Goal: Task Accomplishment & Management: Use online tool/utility

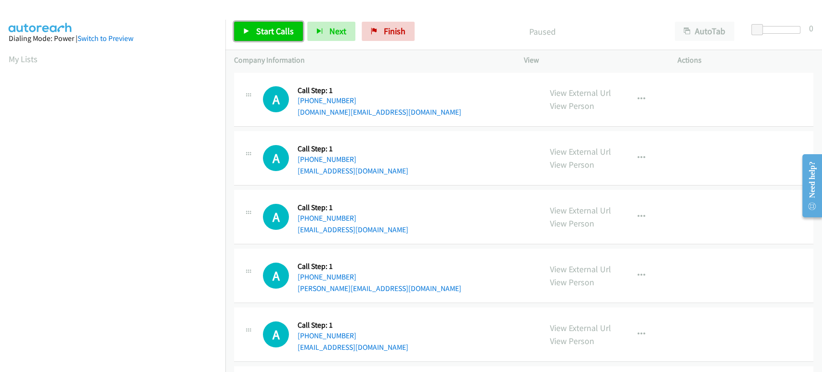
click at [272, 38] on link "Start Calls" at bounding box center [268, 31] width 69 height 19
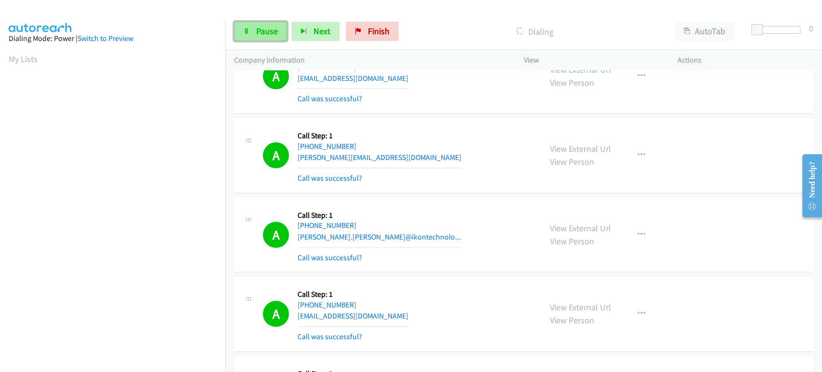
click at [275, 29] on span "Pause" at bounding box center [267, 31] width 22 height 11
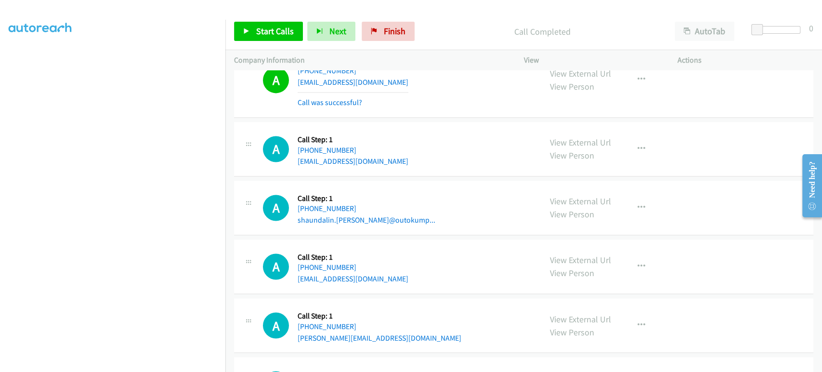
scroll to position [856, 0]
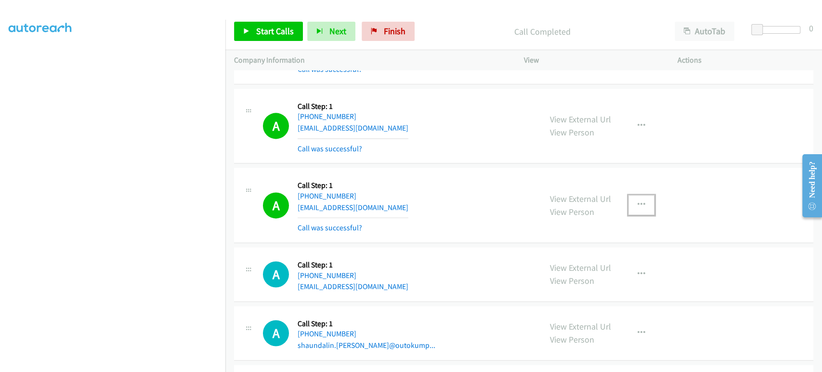
click at [639, 201] on icon "button" at bounding box center [642, 205] width 8 height 8
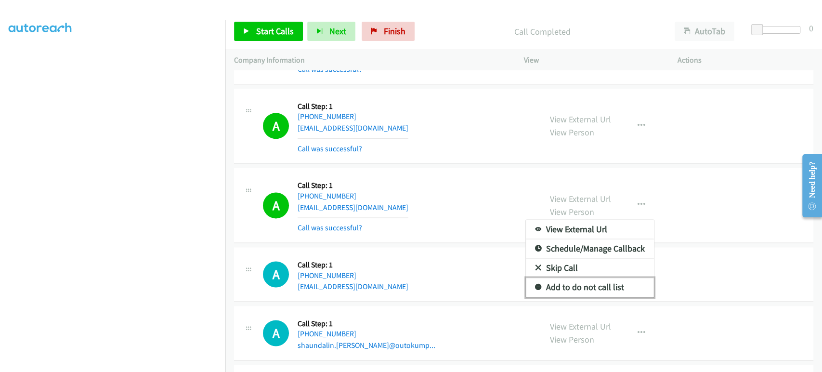
click at [557, 288] on link "Add to do not call list" at bounding box center [590, 286] width 128 height 19
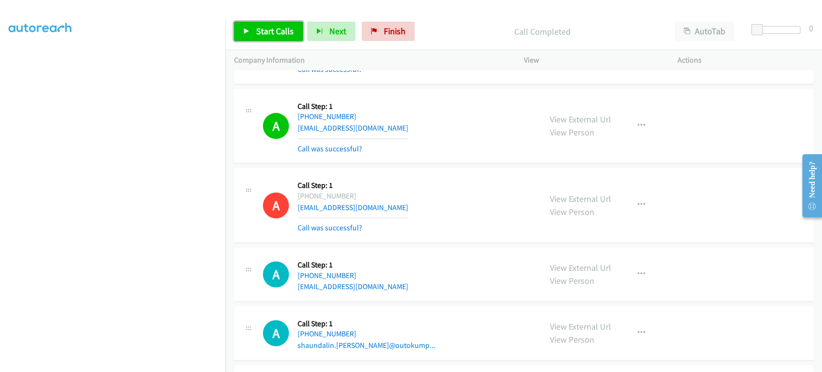
click at [253, 32] on link "Start Calls" at bounding box center [268, 31] width 69 height 19
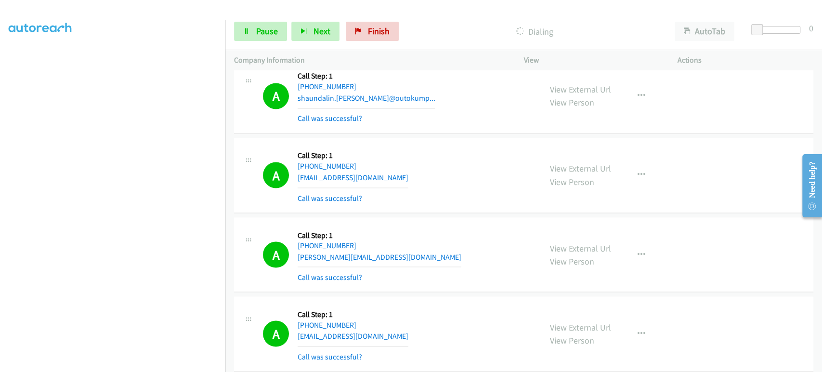
scroll to position [169, 0]
click at [267, 29] on span "Pause" at bounding box center [267, 31] width 22 height 11
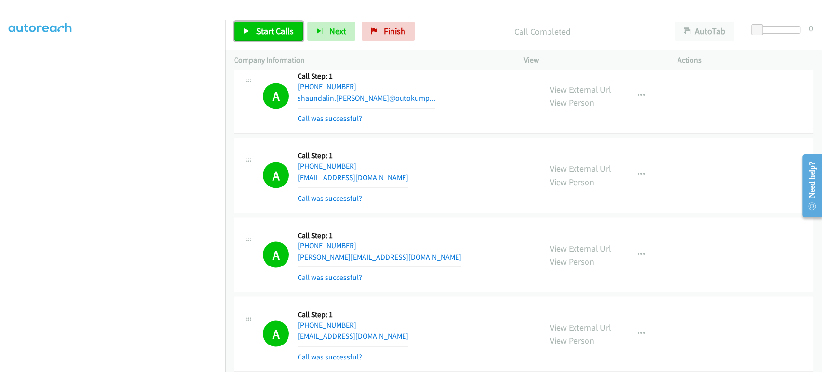
click at [258, 29] on span "Start Calls" at bounding box center [275, 31] width 38 height 11
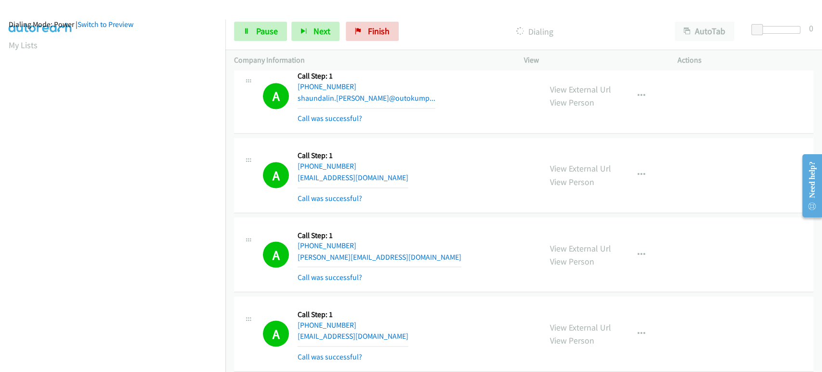
scroll to position [8, 0]
click at [250, 27] on link "Pause" at bounding box center [260, 31] width 53 height 19
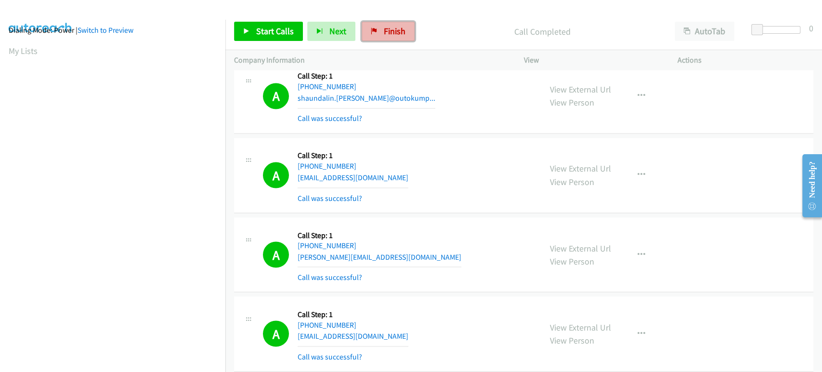
click at [384, 34] on span "Finish" at bounding box center [395, 31] width 22 height 11
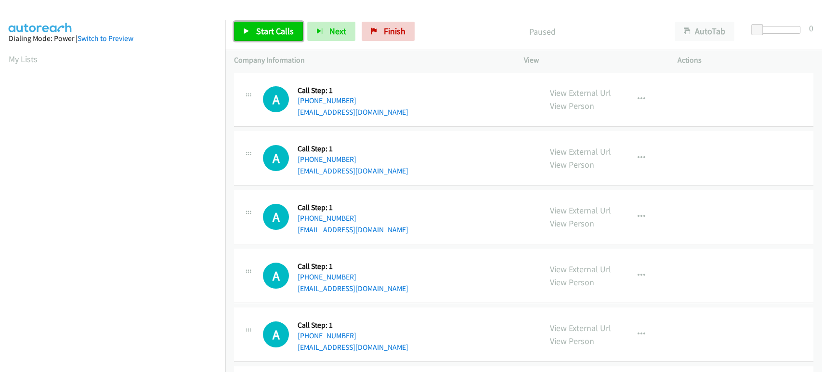
click at [263, 30] on span "Start Calls" at bounding box center [275, 31] width 38 height 11
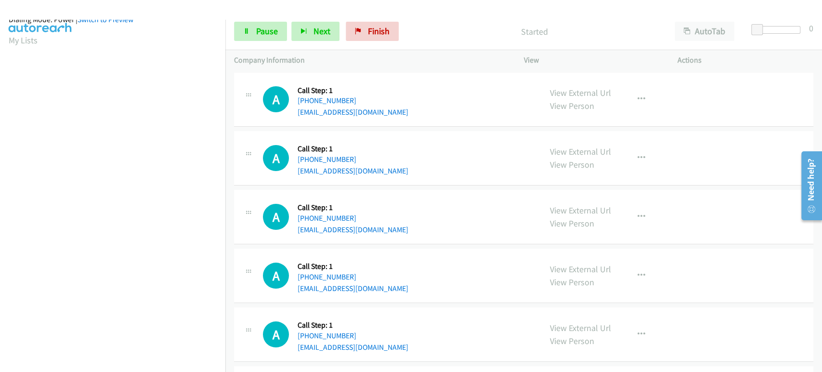
scroll to position [8, 0]
click at [302, 28] on icon "button" at bounding box center [304, 31] width 7 height 7
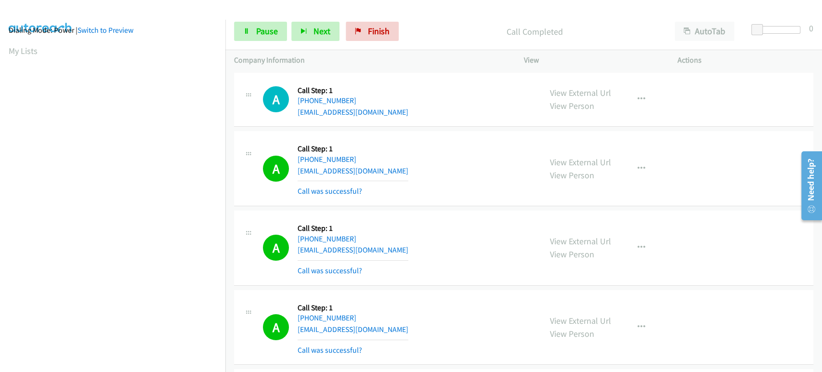
scroll to position [0, 0]
click at [260, 33] on span "Pause" at bounding box center [267, 31] width 22 height 11
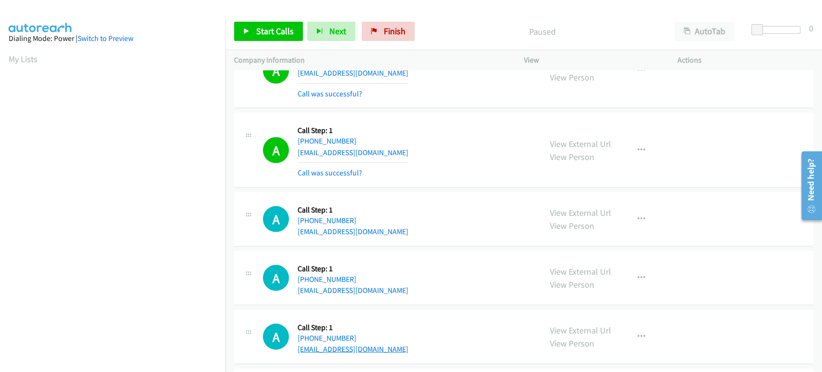
scroll to position [1284, 0]
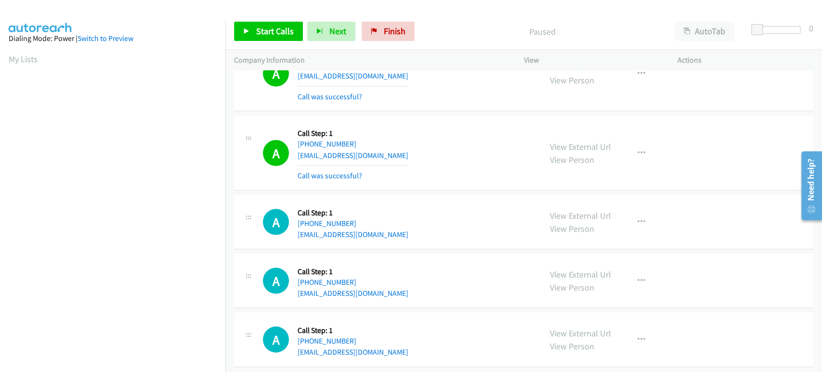
click at [178, 28] on aside "Dialing Mode: Power | Switch to Preview My Lists" at bounding box center [112, 286] width 225 height 533
click at [286, 26] on span "Start Calls" at bounding box center [275, 31] width 38 height 11
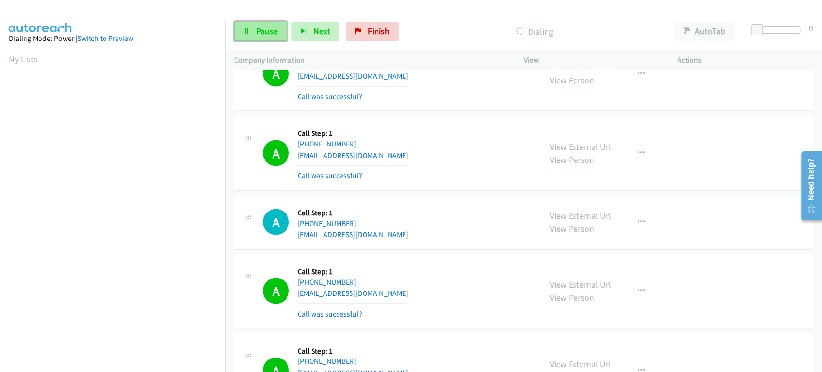
drag, startPoint x: 250, startPoint y: 28, endPoint x: 239, endPoint y: 34, distance: 11.8
click at [250, 28] on link "Pause" at bounding box center [260, 31] width 53 height 19
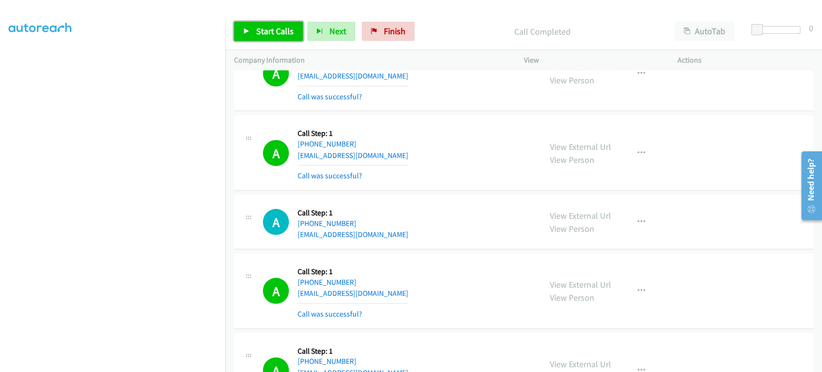
click at [262, 37] on link "Start Calls" at bounding box center [268, 31] width 69 height 19
click at [251, 26] on link "Pause" at bounding box center [260, 31] width 53 height 19
click at [274, 26] on span "Start Calls" at bounding box center [275, 31] width 38 height 11
click at [260, 35] on span "Pause" at bounding box center [267, 31] width 22 height 11
click at [274, 31] on span "Start Calls" at bounding box center [275, 31] width 38 height 11
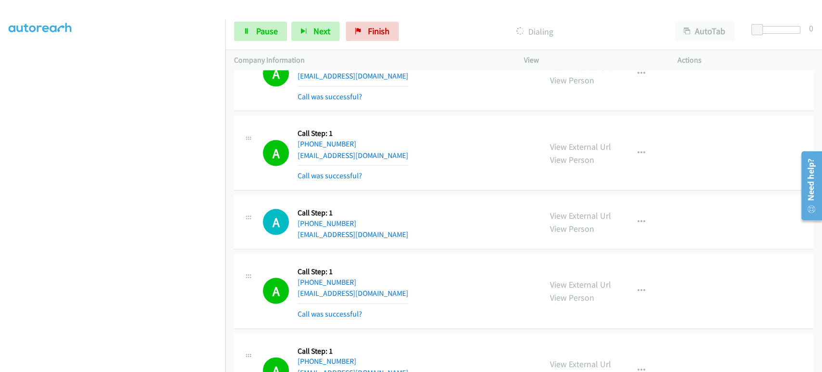
scroll to position [0, 0]
click at [263, 35] on span "Pause" at bounding box center [267, 31] width 22 height 11
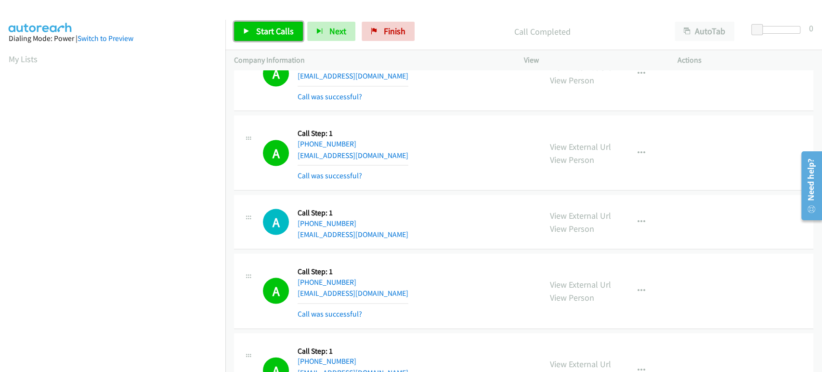
click at [256, 30] on span "Start Calls" at bounding box center [275, 31] width 38 height 11
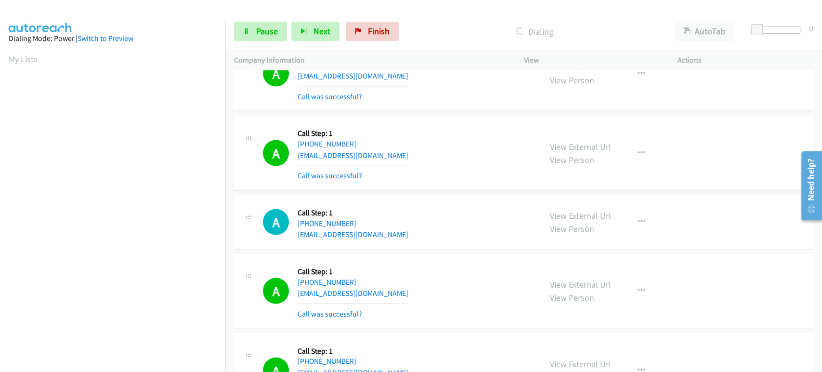
scroll to position [169, 0]
click at [277, 24] on link "Pause" at bounding box center [260, 31] width 53 height 19
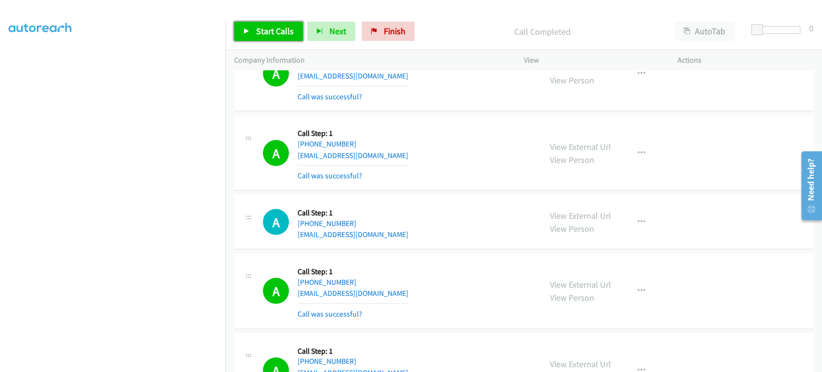
click at [261, 34] on span "Start Calls" at bounding box center [275, 31] width 38 height 11
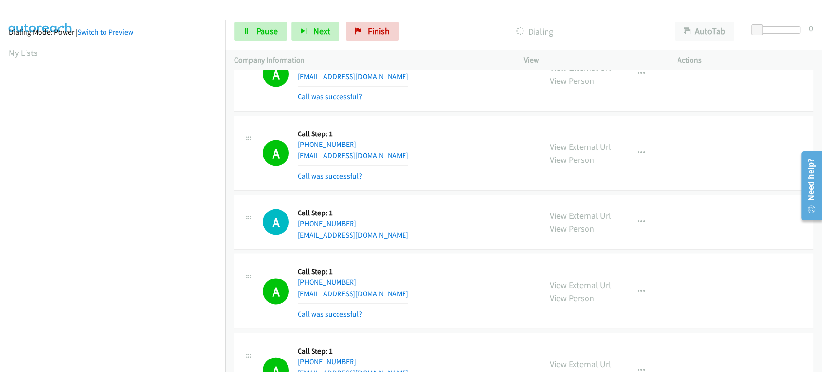
scroll to position [0, 0]
click at [264, 34] on span "Pause" at bounding box center [267, 31] width 22 height 11
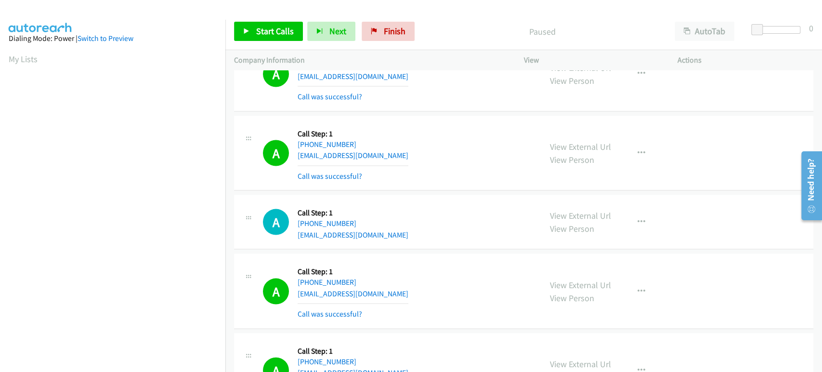
scroll to position [169, 0]
click at [271, 24] on link "Start Calls" at bounding box center [268, 31] width 69 height 19
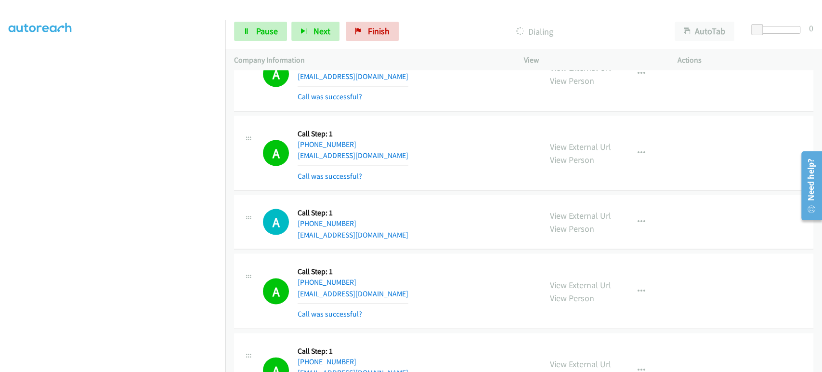
scroll to position [0, 0]
click at [261, 30] on span "Pause" at bounding box center [267, 31] width 22 height 11
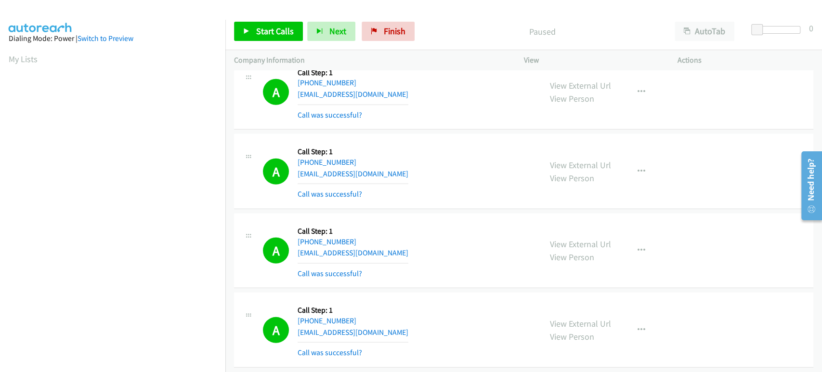
scroll to position [6742, 0]
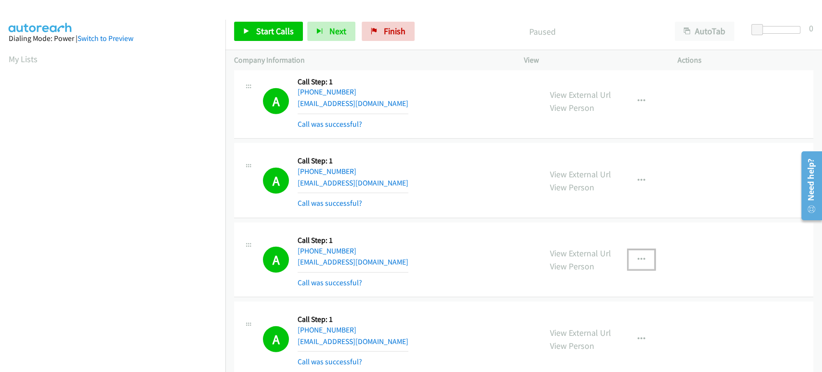
click at [638, 256] on icon "button" at bounding box center [642, 260] width 8 height 8
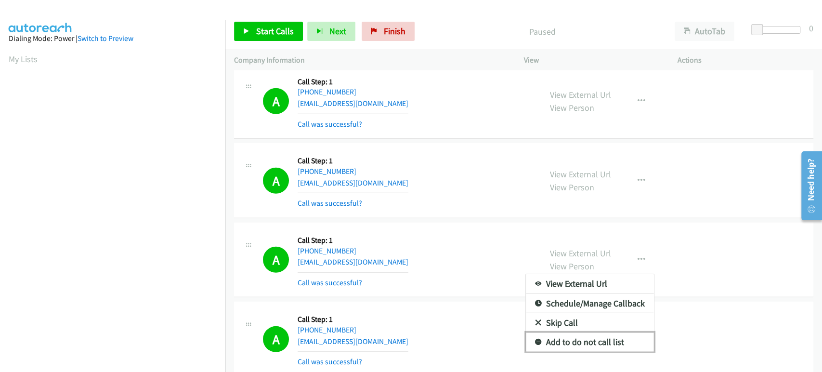
click at [563, 332] on link "Add to do not call list" at bounding box center [590, 341] width 128 height 19
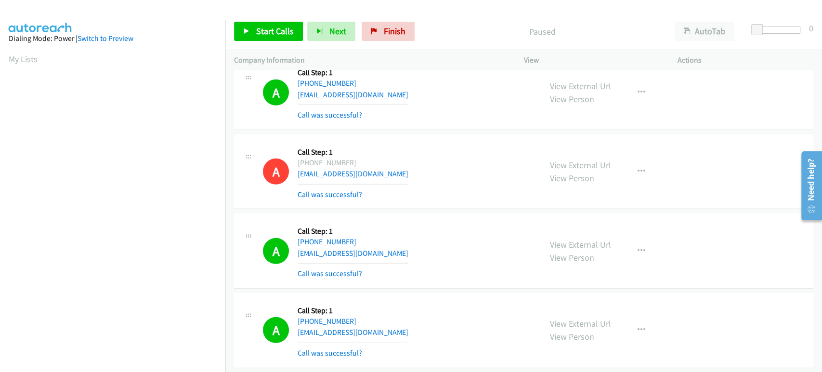
scroll to position [6903, 0]
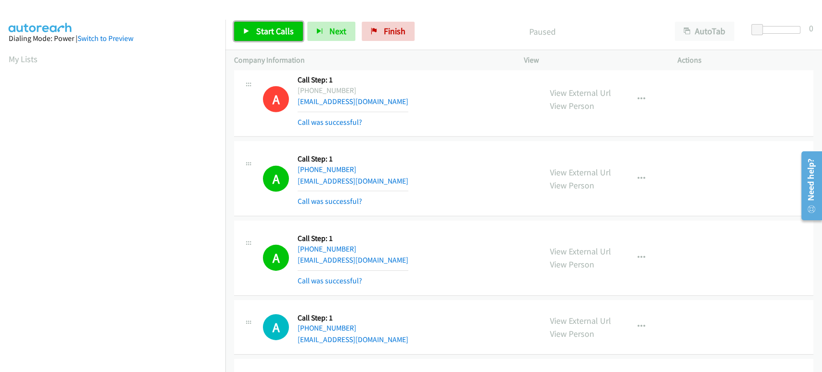
click at [261, 37] on link "Start Calls" at bounding box center [268, 31] width 69 height 19
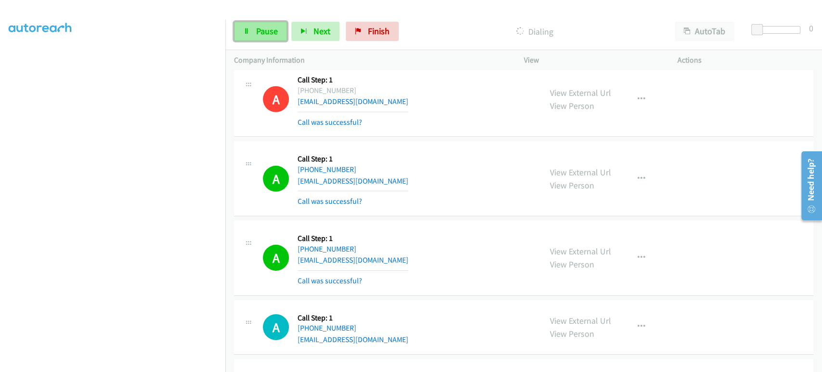
click at [247, 26] on link "Pause" at bounding box center [260, 31] width 53 height 19
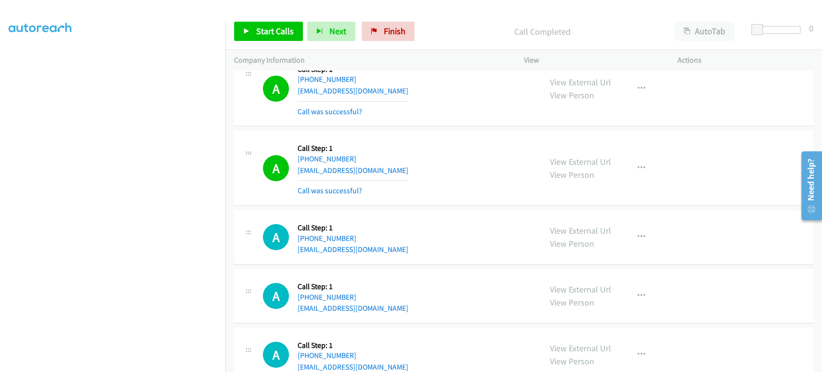
scroll to position [7491, 0]
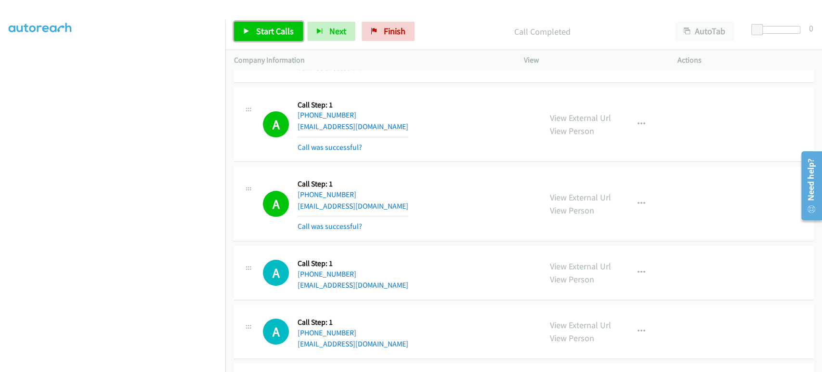
click at [251, 37] on link "Start Calls" at bounding box center [268, 31] width 69 height 19
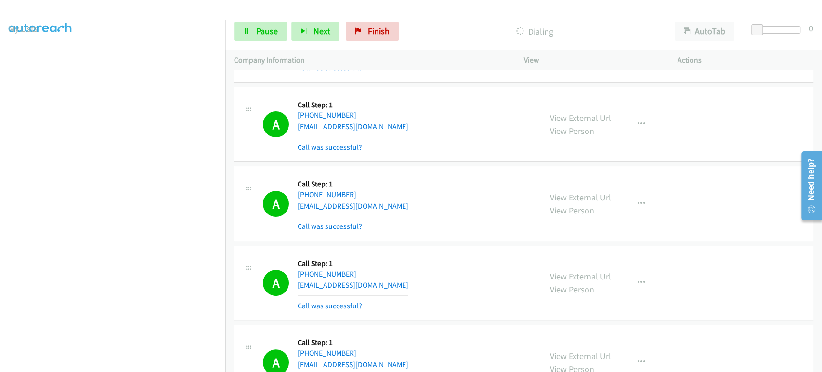
scroll to position [0, 0]
click at [262, 26] on span "Pause" at bounding box center [267, 31] width 22 height 11
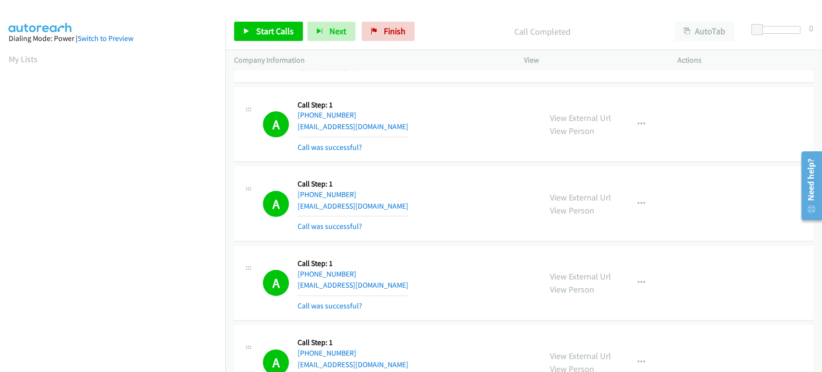
scroll to position [169, 0]
click at [265, 30] on span "Start Calls" at bounding box center [275, 31] width 38 height 11
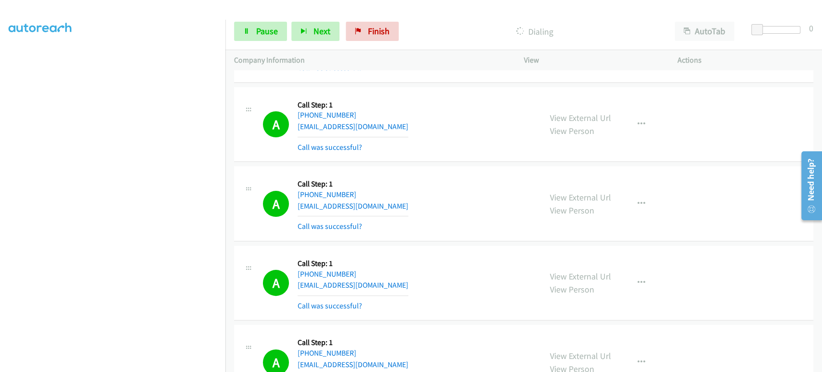
scroll to position [0, 0]
click at [257, 33] on span "Pause" at bounding box center [267, 31] width 22 height 11
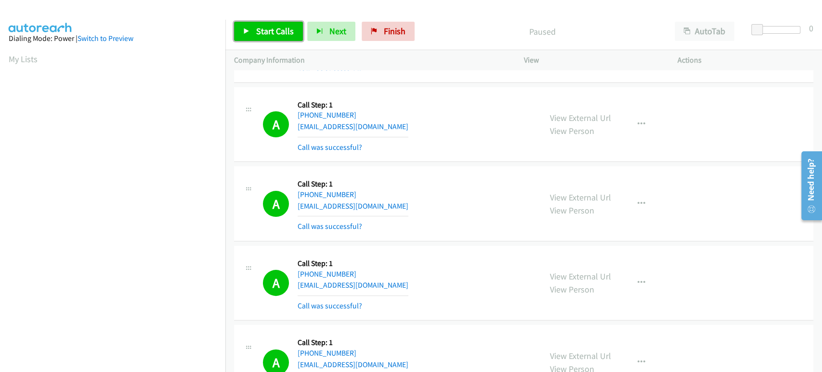
click at [257, 33] on span "Start Calls" at bounding box center [275, 31] width 38 height 11
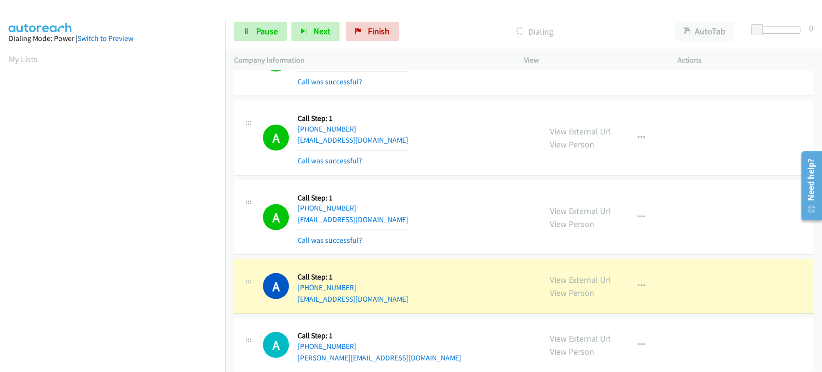
scroll to position [8728, 0]
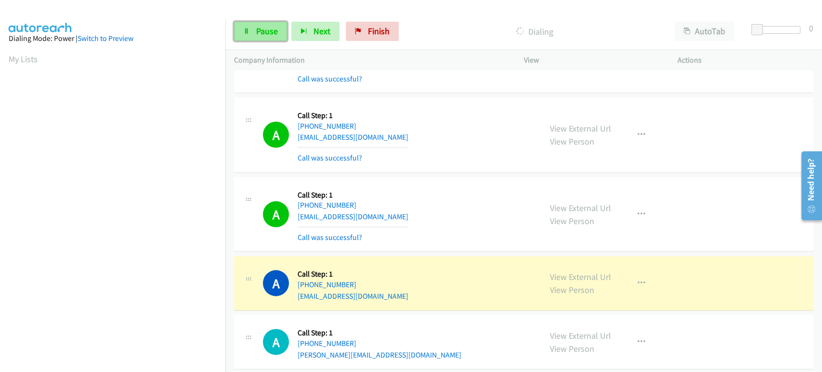
click at [247, 38] on link "Pause" at bounding box center [260, 31] width 53 height 19
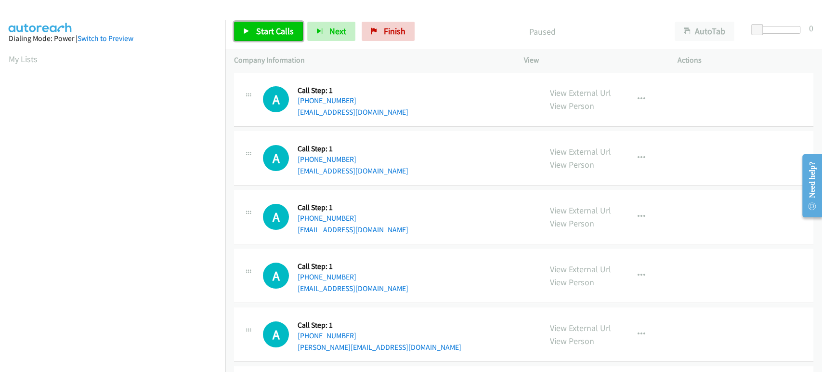
click at [259, 34] on span "Start Calls" at bounding box center [275, 31] width 38 height 11
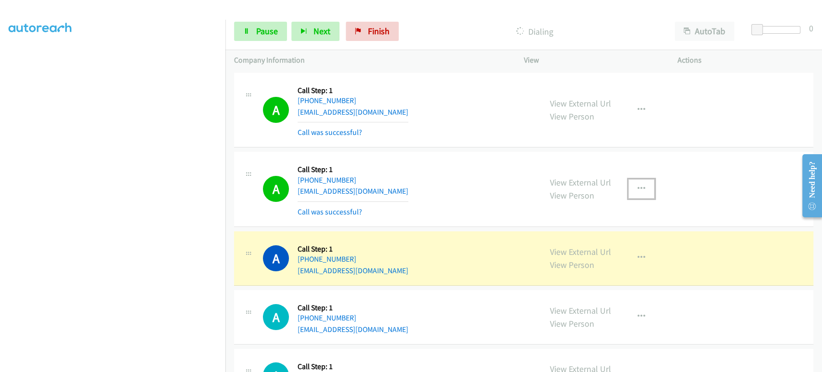
click at [639, 188] on icon "button" at bounding box center [642, 189] width 8 height 8
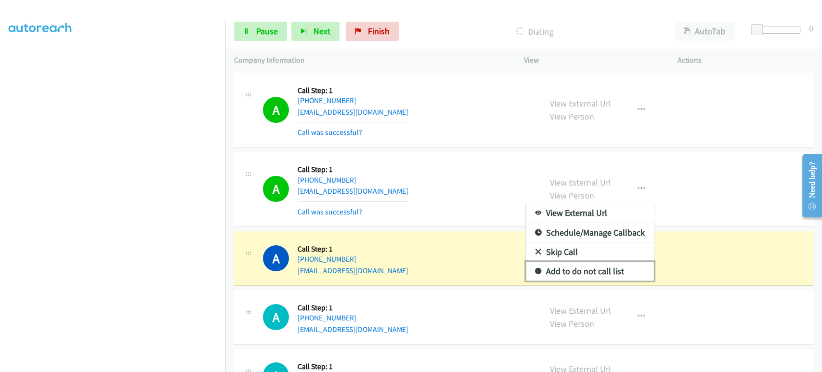
click at [585, 269] on link "Add to do not call list" at bounding box center [590, 271] width 128 height 19
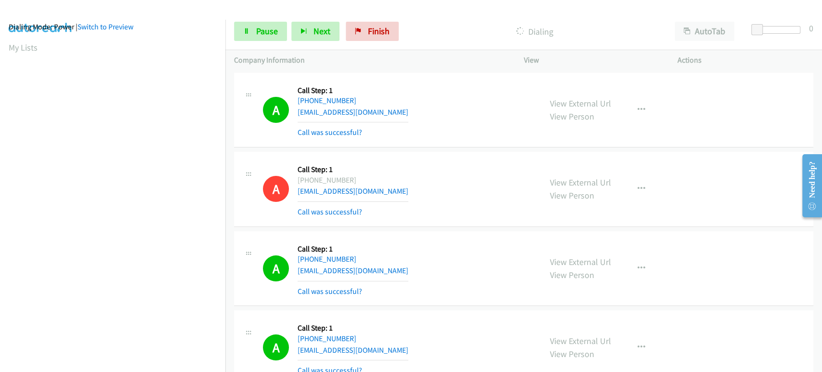
scroll to position [8, 0]
click at [274, 29] on span "Pause" at bounding box center [267, 31] width 22 height 11
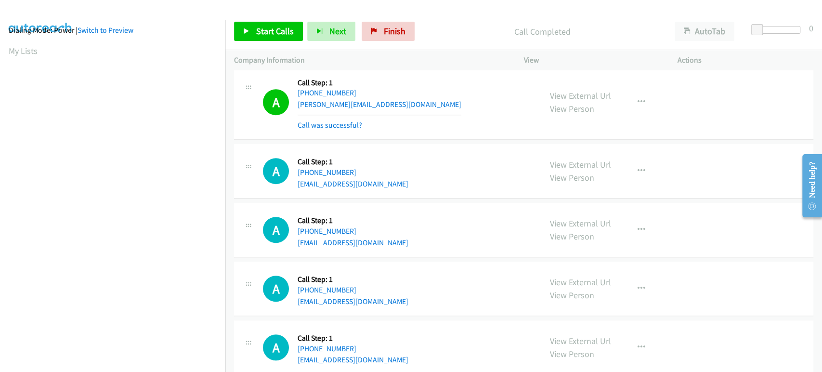
scroll to position [321, 0]
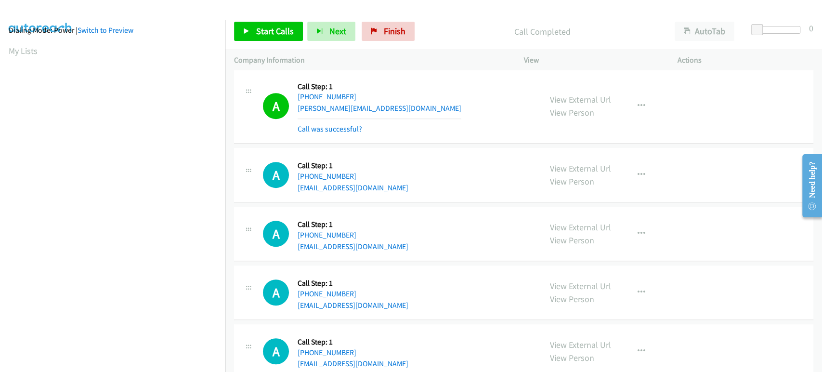
click at [429, 110] on div "A Callback Scheduled Call Step: 1 America/New_York +1 215-299-2000 garth@foxrot…" at bounding box center [398, 106] width 270 height 57
click at [478, 101] on div "A Callback Scheduled Call Step: 1 America/New_York +1 215-299-2000 garth@foxrot…" at bounding box center [398, 106] width 270 height 57
click at [474, 104] on div "A Callback Scheduled Call Step: 1 America/New_York +1 215-299-2000 garth@foxrot…" at bounding box center [398, 106] width 270 height 57
click at [280, 27] on span "Start Calls" at bounding box center [275, 31] width 38 height 11
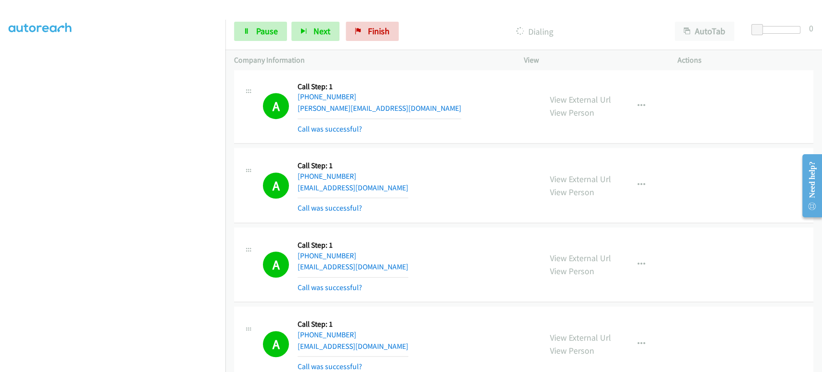
scroll to position [0, 0]
drag, startPoint x: 261, startPoint y: 31, endPoint x: 84, endPoint y: 80, distance: 183.4
click at [261, 31] on span "Pause" at bounding box center [267, 31] width 22 height 11
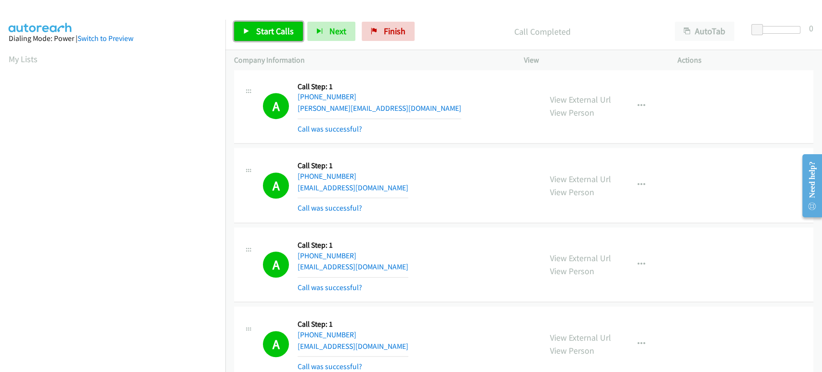
click at [259, 34] on span "Start Calls" at bounding box center [275, 31] width 38 height 11
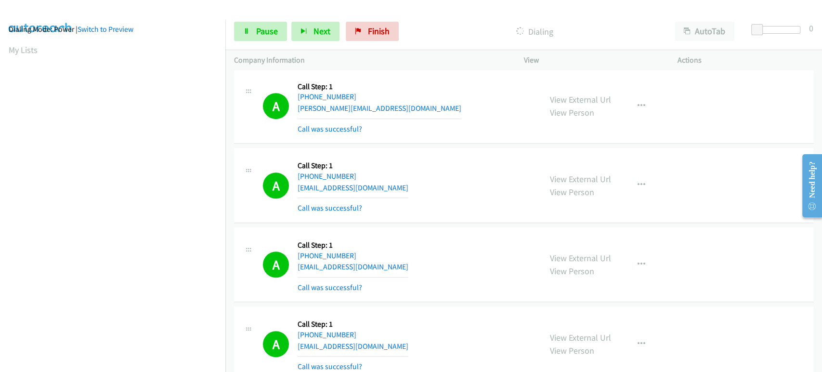
scroll to position [8, 0]
click at [245, 38] on link "Pause" at bounding box center [260, 31] width 53 height 19
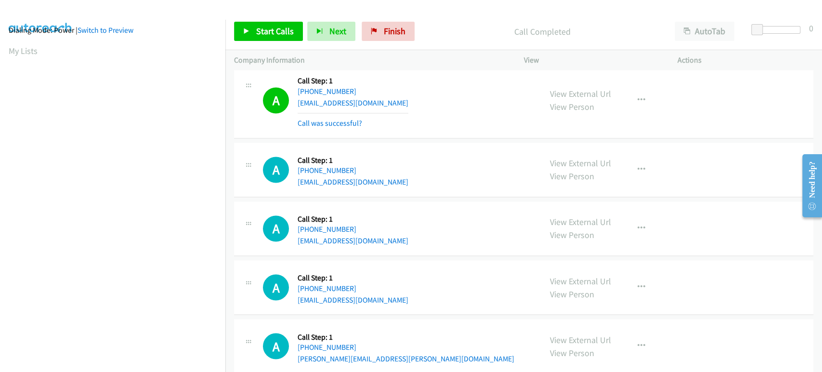
scroll to position [1006, 0]
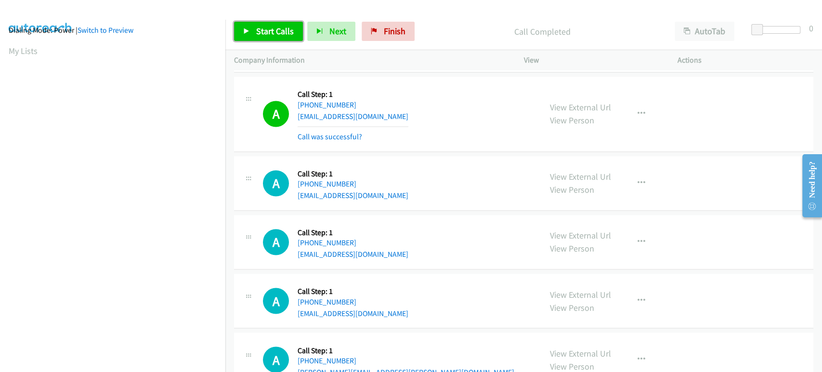
click at [269, 40] on link "Start Calls" at bounding box center [268, 31] width 69 height 19
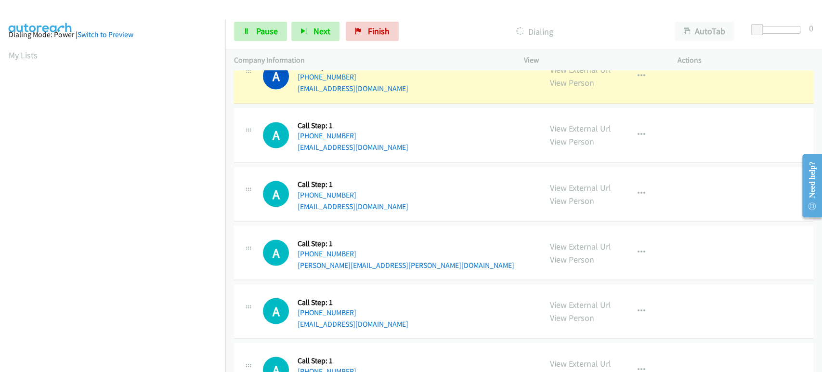
scroll to position [0, 0]
click at [255, 35] on link "Pause" at bounding box center [260, 31] width 53 height 19
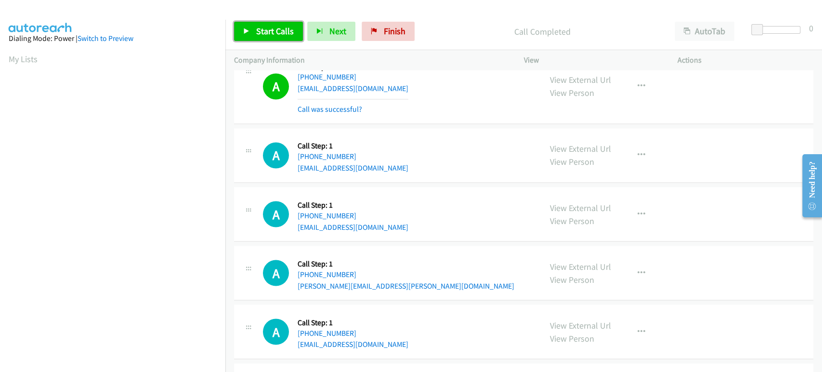
click at [260, 23] on link "Start Calls" at bounding box center [268, 31] width 69 height 19
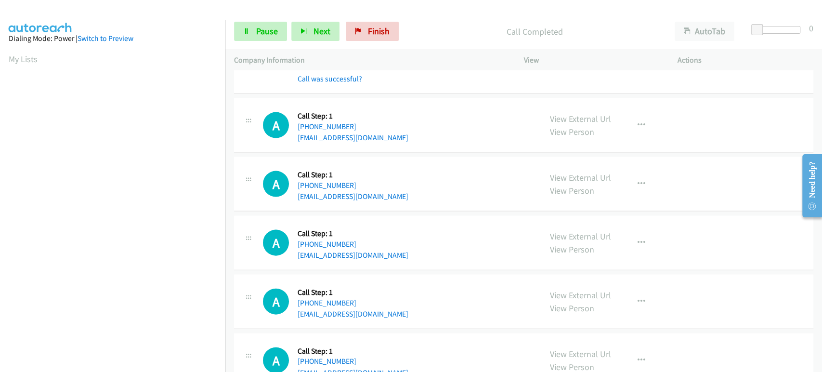
scroll to position [1371, 0]
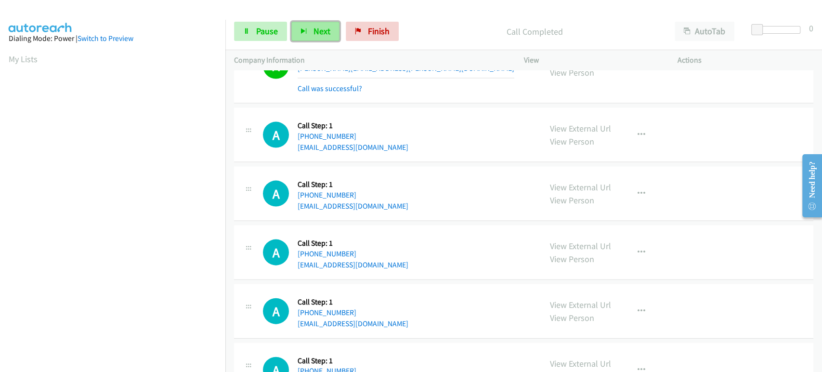
click at [314, 28] on span "Next" at bounding box center [322, 31] width 17 height 11
click at [271, 29] on span "Pause" at bounding box center [267, 31] width 22 height 11
click at [256, 35] on span "Start Calls" at bounding box center [252, 45] width 18 height 21
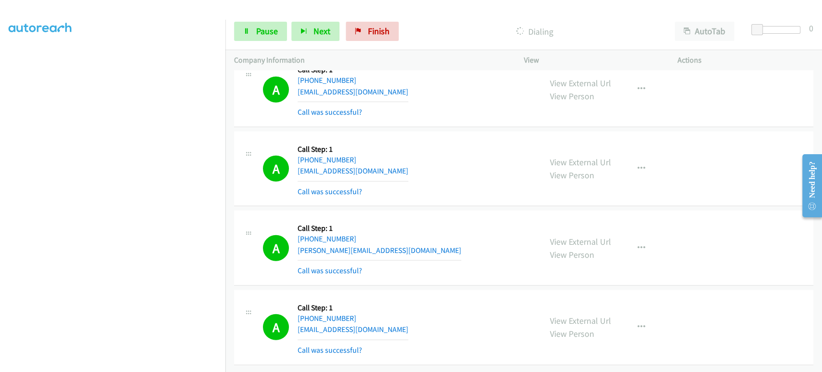
scroll to position [0, 0]
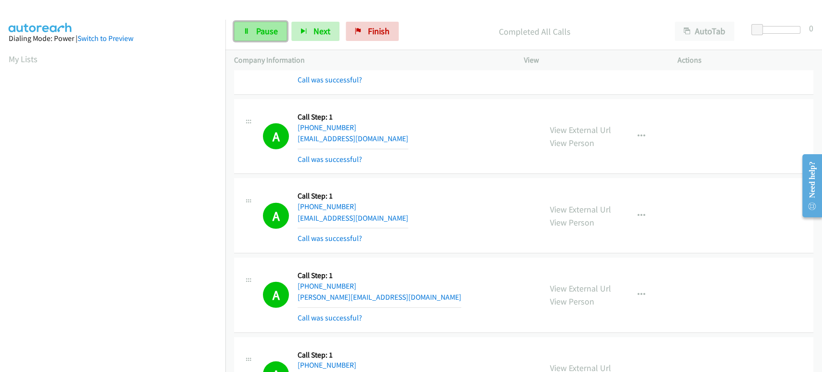
click at [260, 37] on link "Pause" at bounding box center [260, 31] width 53 height 19
click at [260, 37] on link "Start Calls" at bounding box center [268, 31] width 69 height 19
click at [385, 32] on span "Finish" at bounding box center [379, 31] width 22 height 11
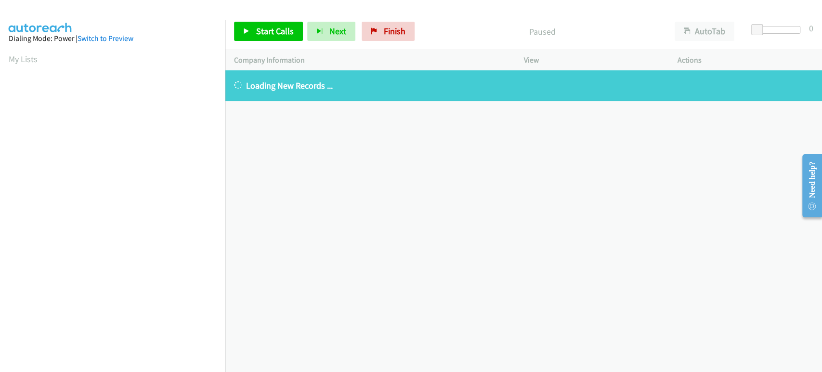
scroll to position [169, 0]
drag, startPoint x: 395, startPoint y: 30, endPoint x: 467, endPoint y: 30, distance: 71.8
click at [395, 30] on span "Finish" at bounding box center [395, 31] width 22 height 11
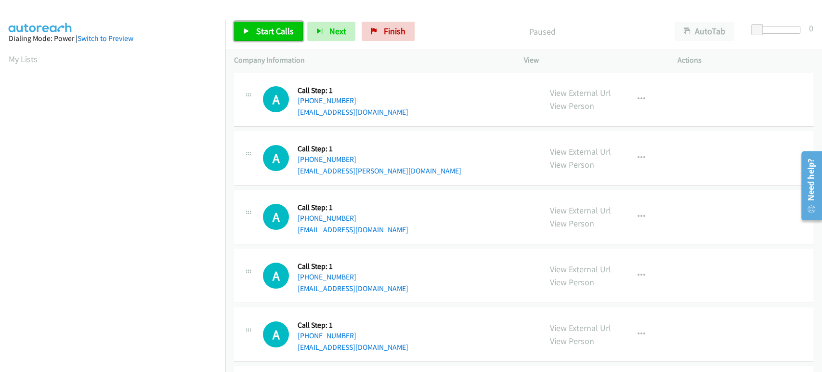
click at [262, 28] on span "Start Calls" at bounding box center [275, 31] width 38 height 11
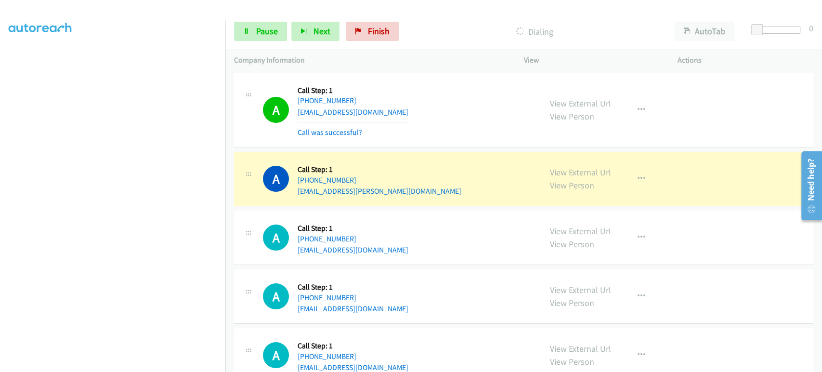
scroll to position [116, 0]
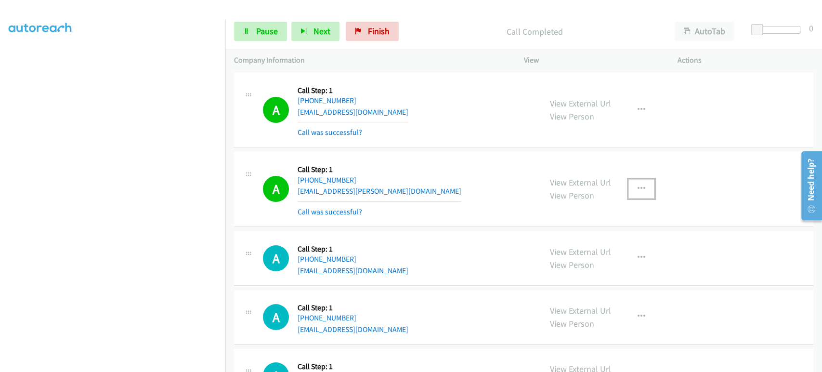
click at [641, 188] on button "button" at bounding box center [641, 188] width 26 height 19
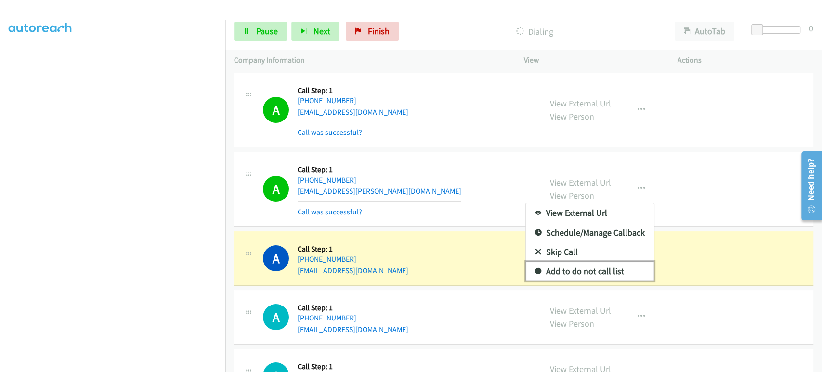
click at [584, 274] on link "Add to do not call list" at bounding box center [590, 271] width 128 height 19
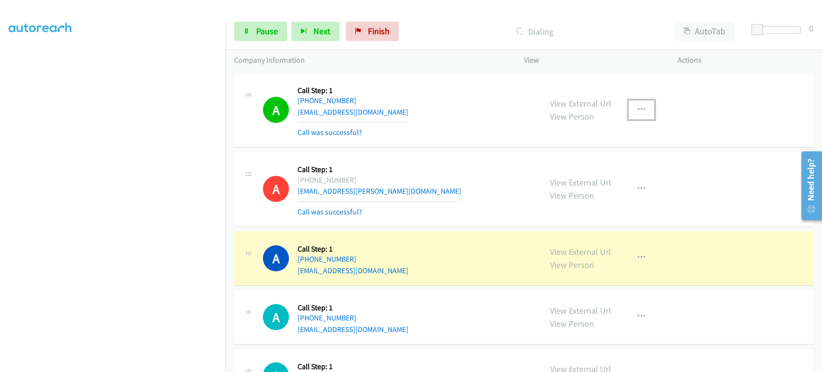
click at [638, 106] on icon "button" at bounding box center [642, 110] width 8 height 8
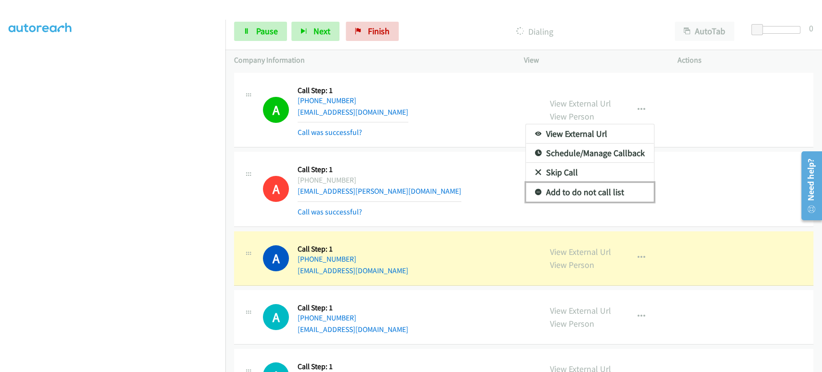
click at [589, 194] on link "Add to do not call list" at bounding box center [590, 192] width 128 height 19
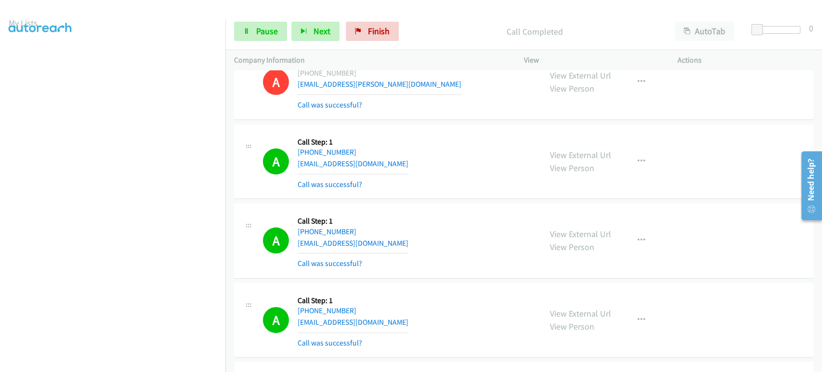
scroll to position [8, 0]
click at [258, 34] on span "Pause" at bounding box center [267, 31] width 22 height 11
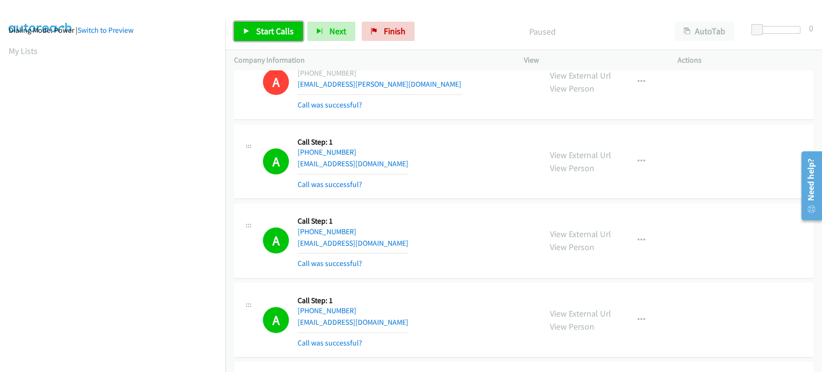
click at [250, 32] on link "Start Calls" at bounding box center [268, 31] width 69 height 19
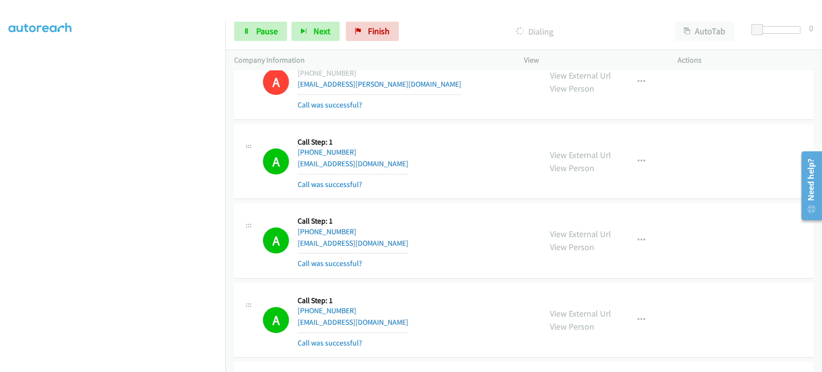
scroll to position [0, 0]
click at [251, 31] on link "Pause" at bounding box center [260, 31] width 53 height 19
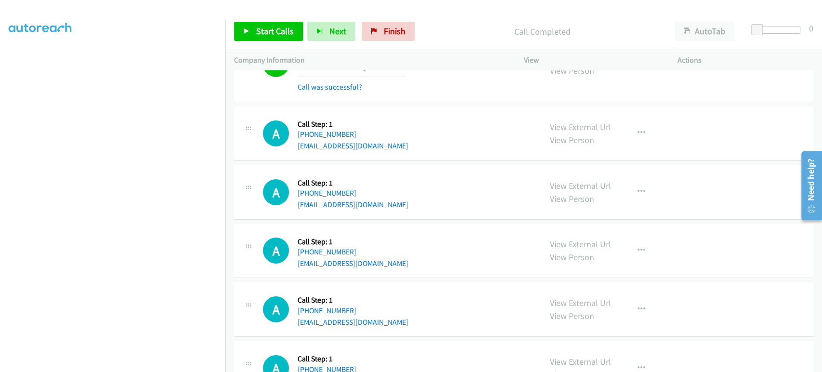
scroll to position [2033, 0]
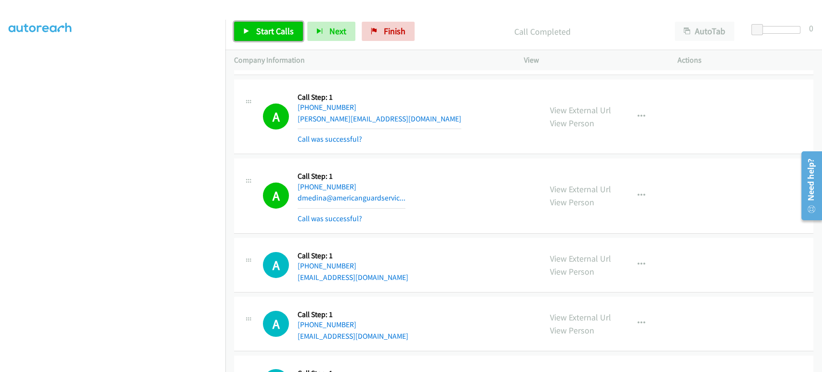
click at [265, 37] on link "Start Calls" at bounding box center [268, 31] width 69 height 19
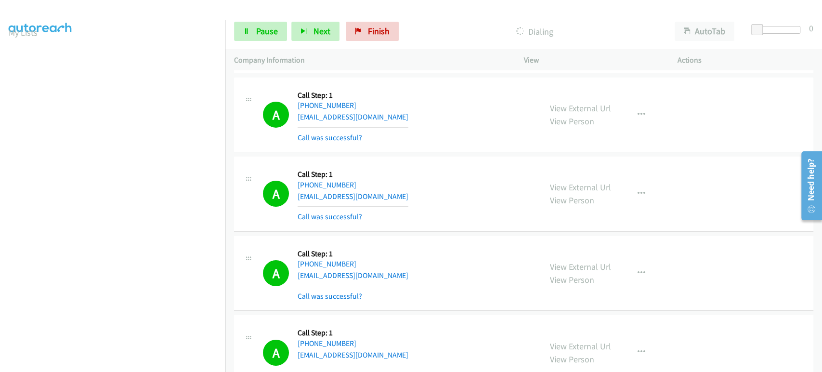
scroll to position [8, 0]
click at [262, 32] on span "Pause" at bounding box center [267, 31] width 22 height 11
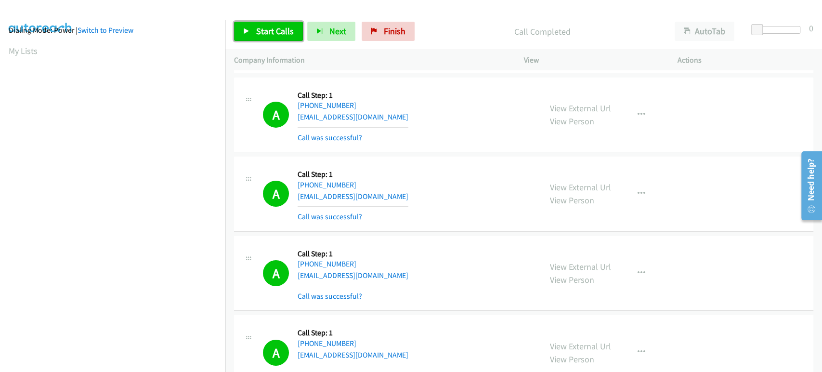
click at [268, 24] on link "Start Calls" at bounding box center [268, 31] width 69 height 19
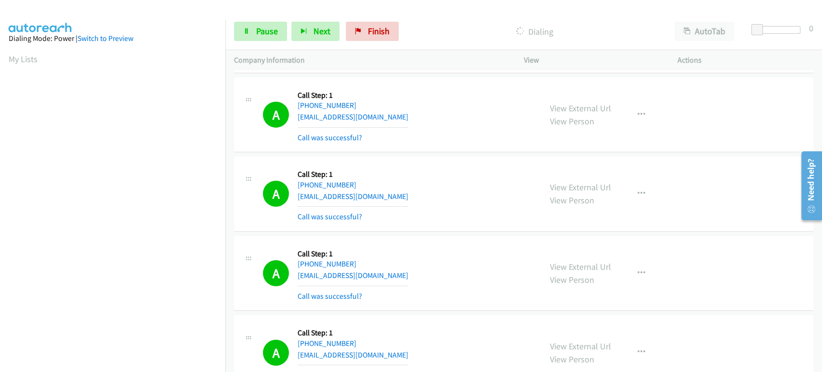
scroll to position [169, 0]
click at [254, 32] on link "Pause" at bounding box center [260, 31] width 53 height 19
